Goal: Information Seeking & Learning: Learn about a topic

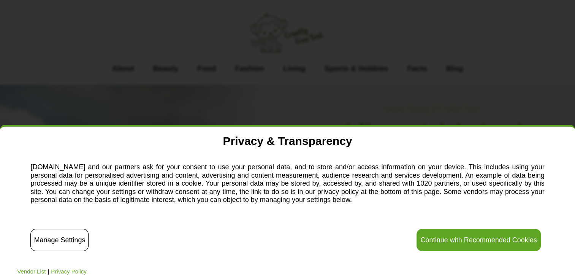
click at [524, 240] on button "Continue with Recommended Cookies" at bounding box center [479, 240] width 124 height 22
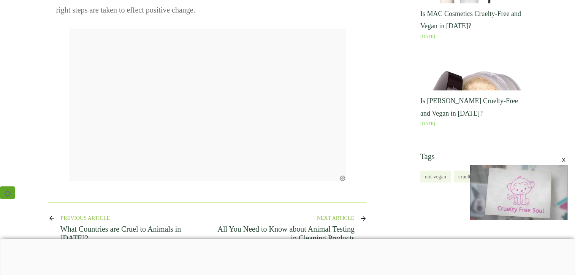
scroll to position [4478, 0]
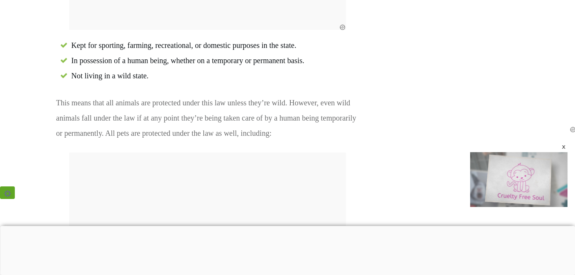
scroll to position [1730, 0]
